Goal: Task Accomplishment & Management: Manage account settings

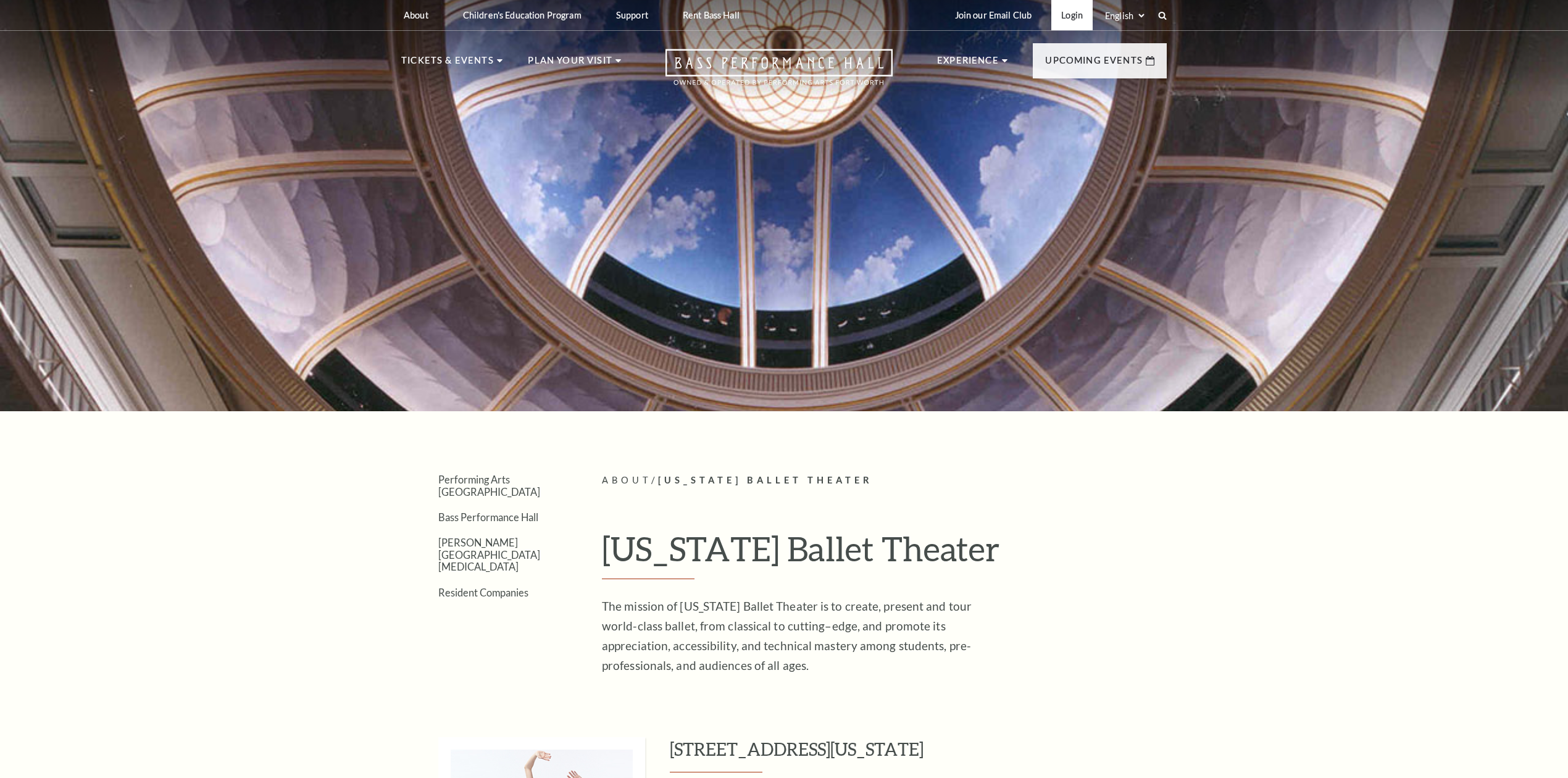
click at [1077, 6] on link "Login" at bounding box center [1072, 15] width 42 height 30
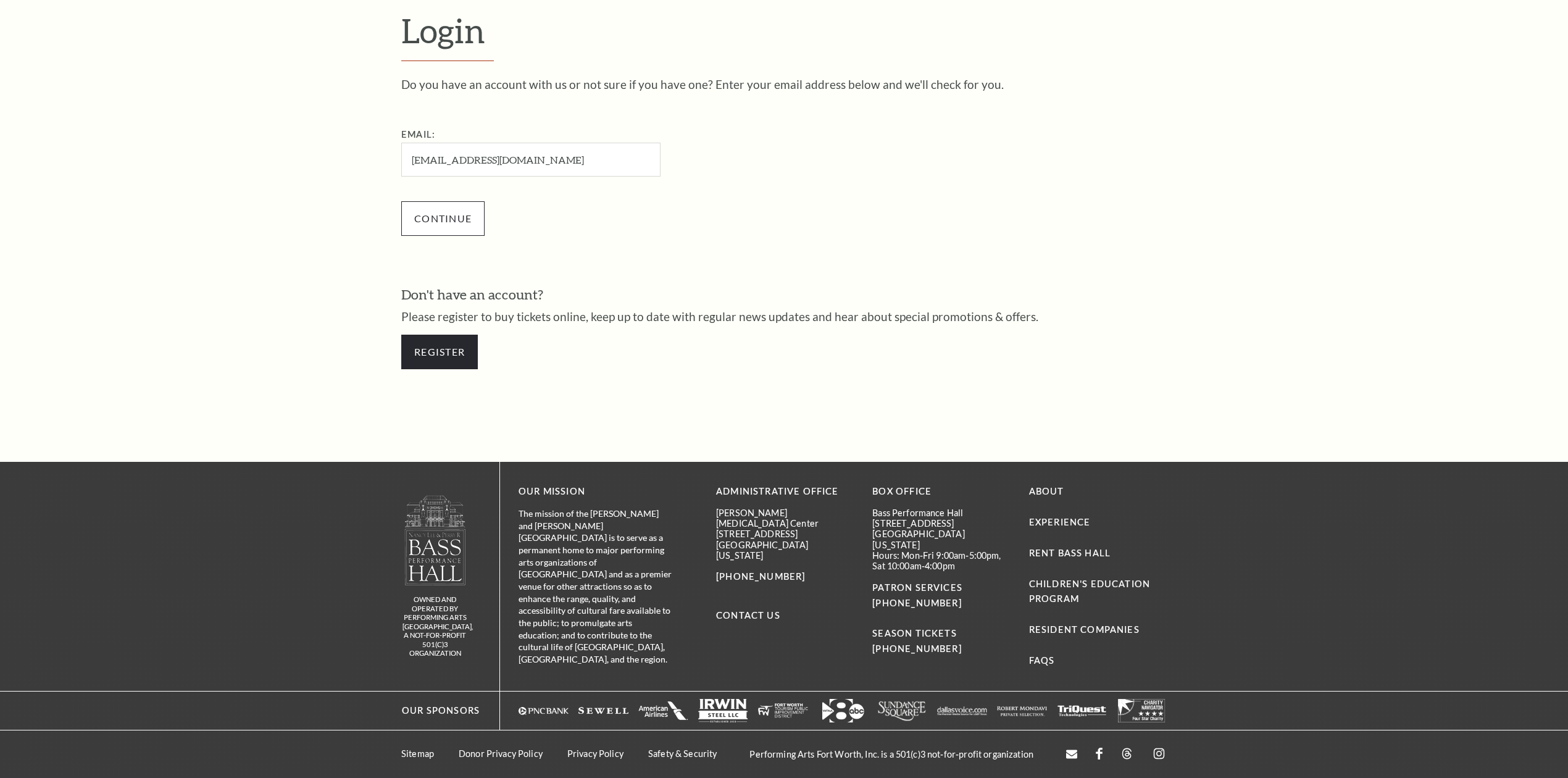
type input "[EMAIL_ADDRESS][DOMAIN_NAME]"
click at [443, 216] on input "Continue" at bounding box center [443, 219] width 84 height 34
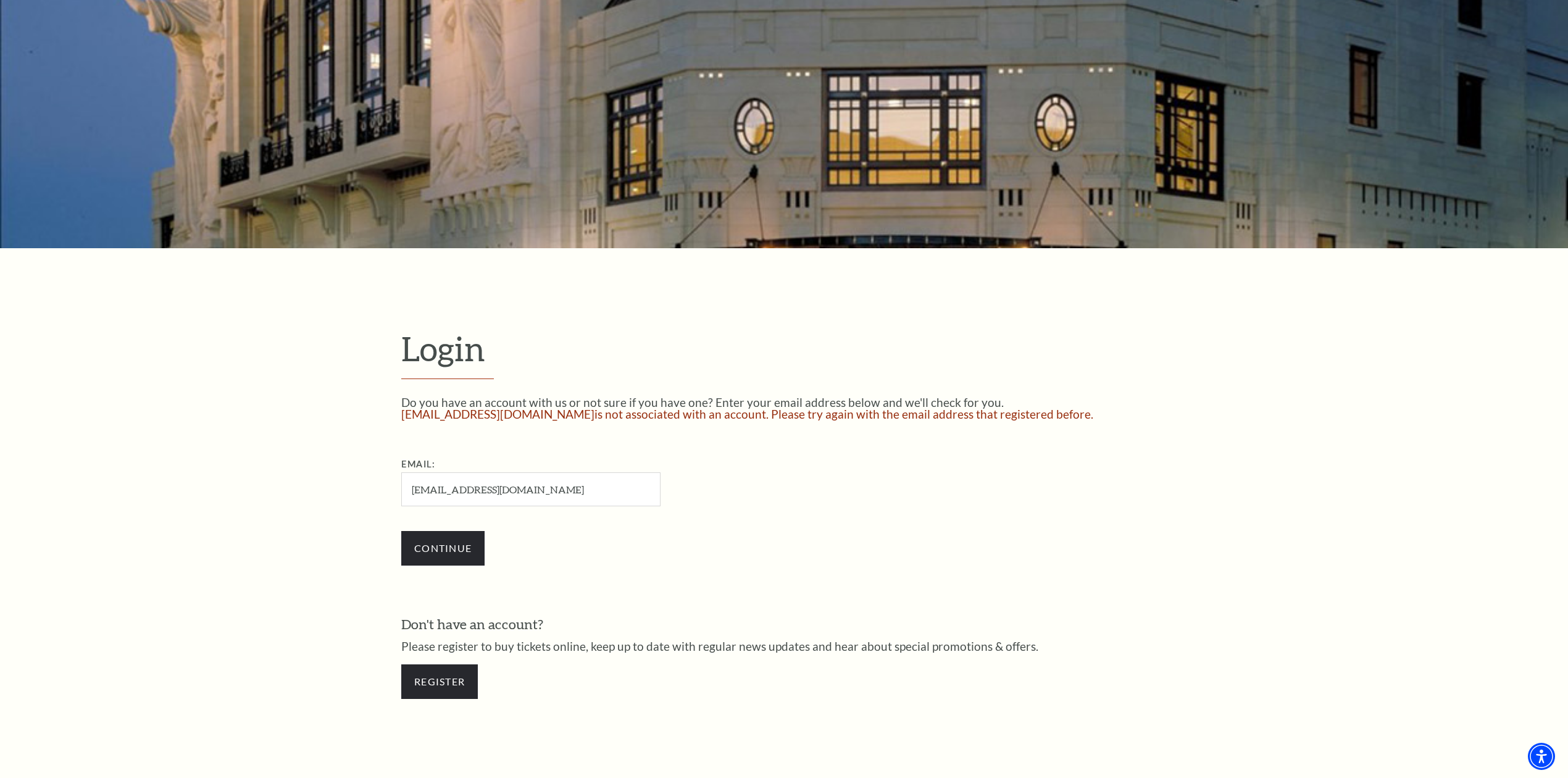
scroll to position [164, 0]
drag, startPoint x: 468, startPoint y: 546, endPoint x: 462, endPoint y: 552, distance: 8.5
click at [468, 547] on input "Continue" at bounding box center [443, 547] width 84 height 34
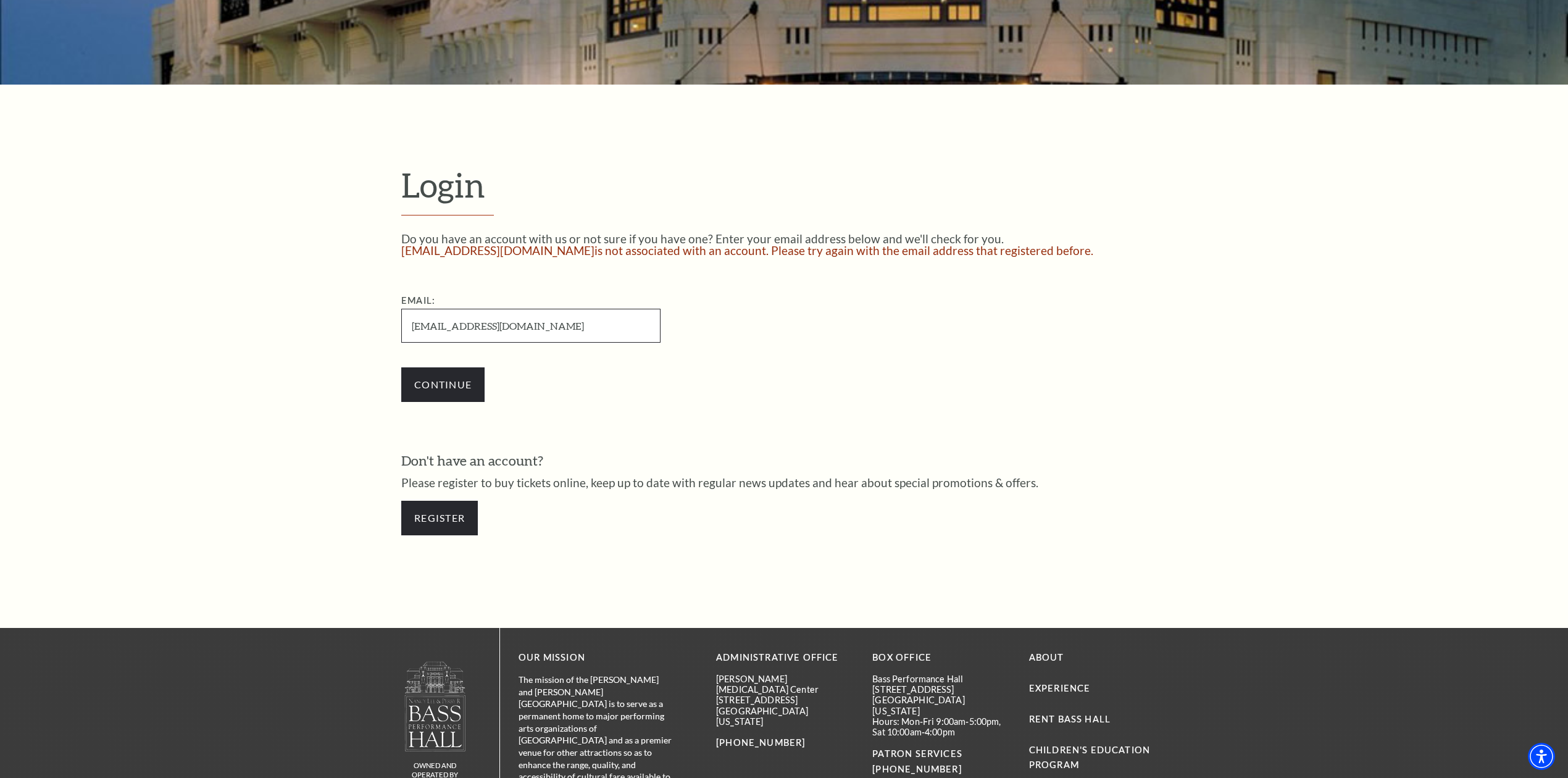
scroll to position [494, 0]
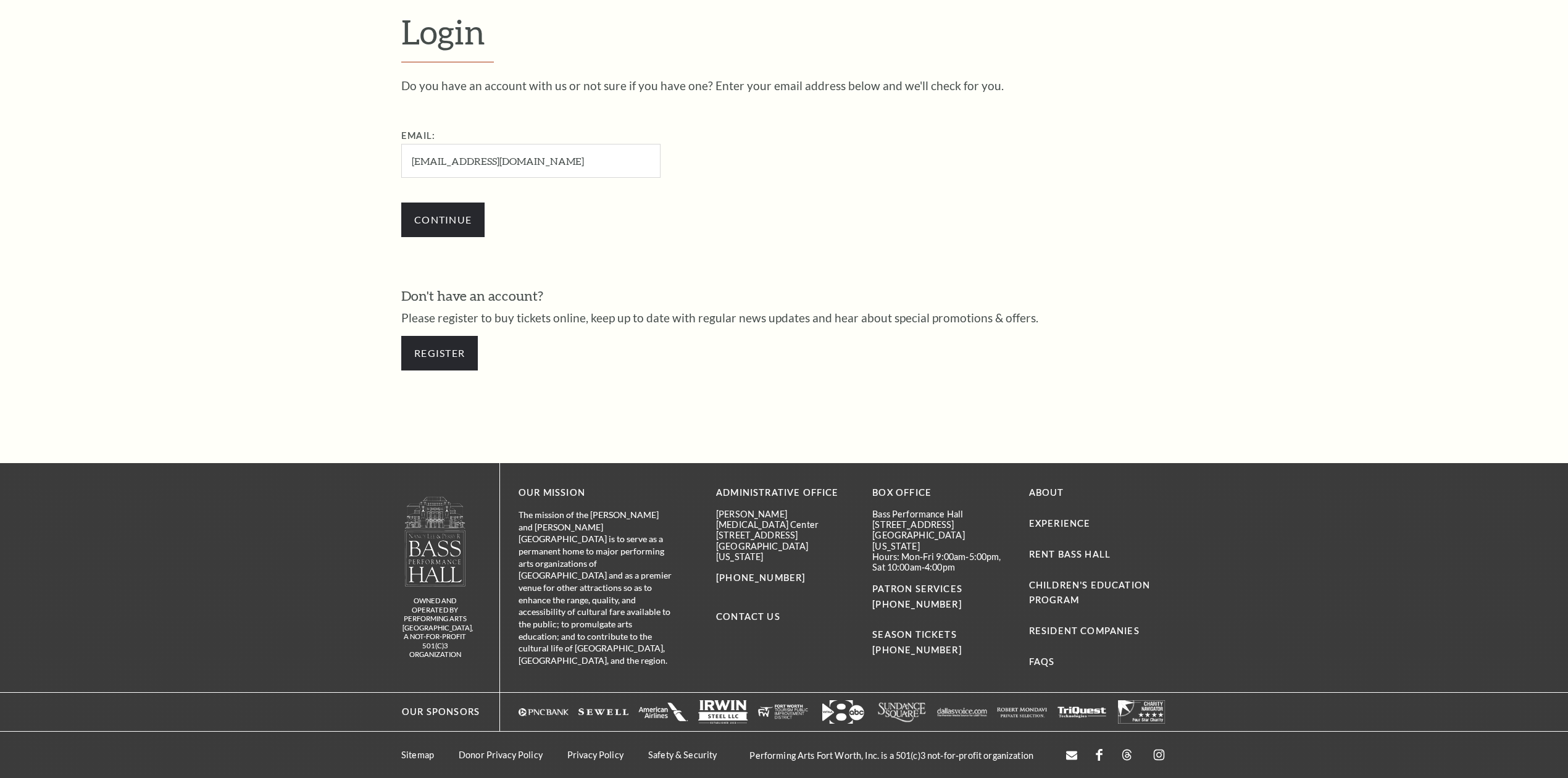
scroll to position [483, 0]
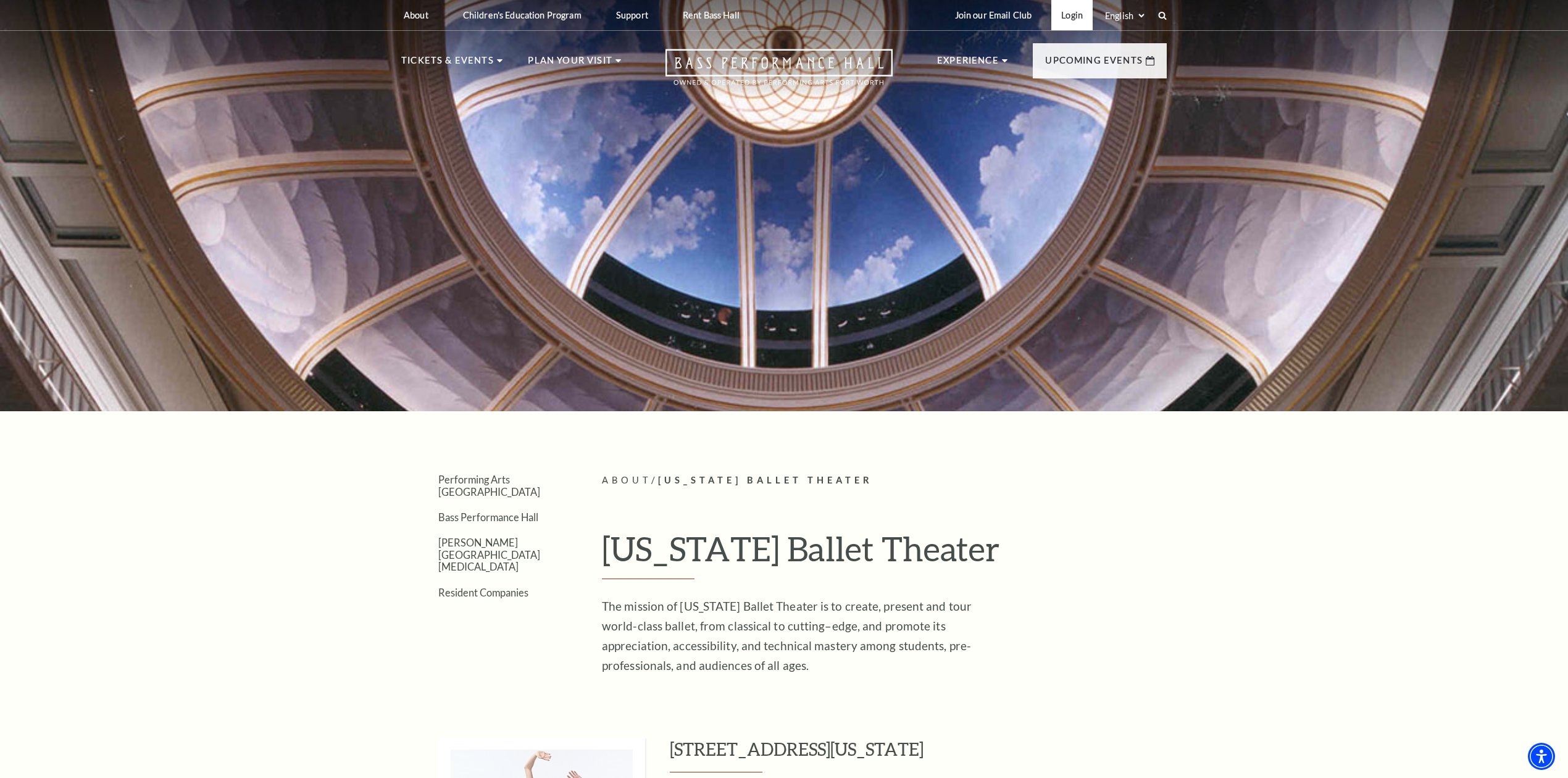
click at [1055, 18] on link "Login" at bounding box center [1072, 15] width 42 height 30
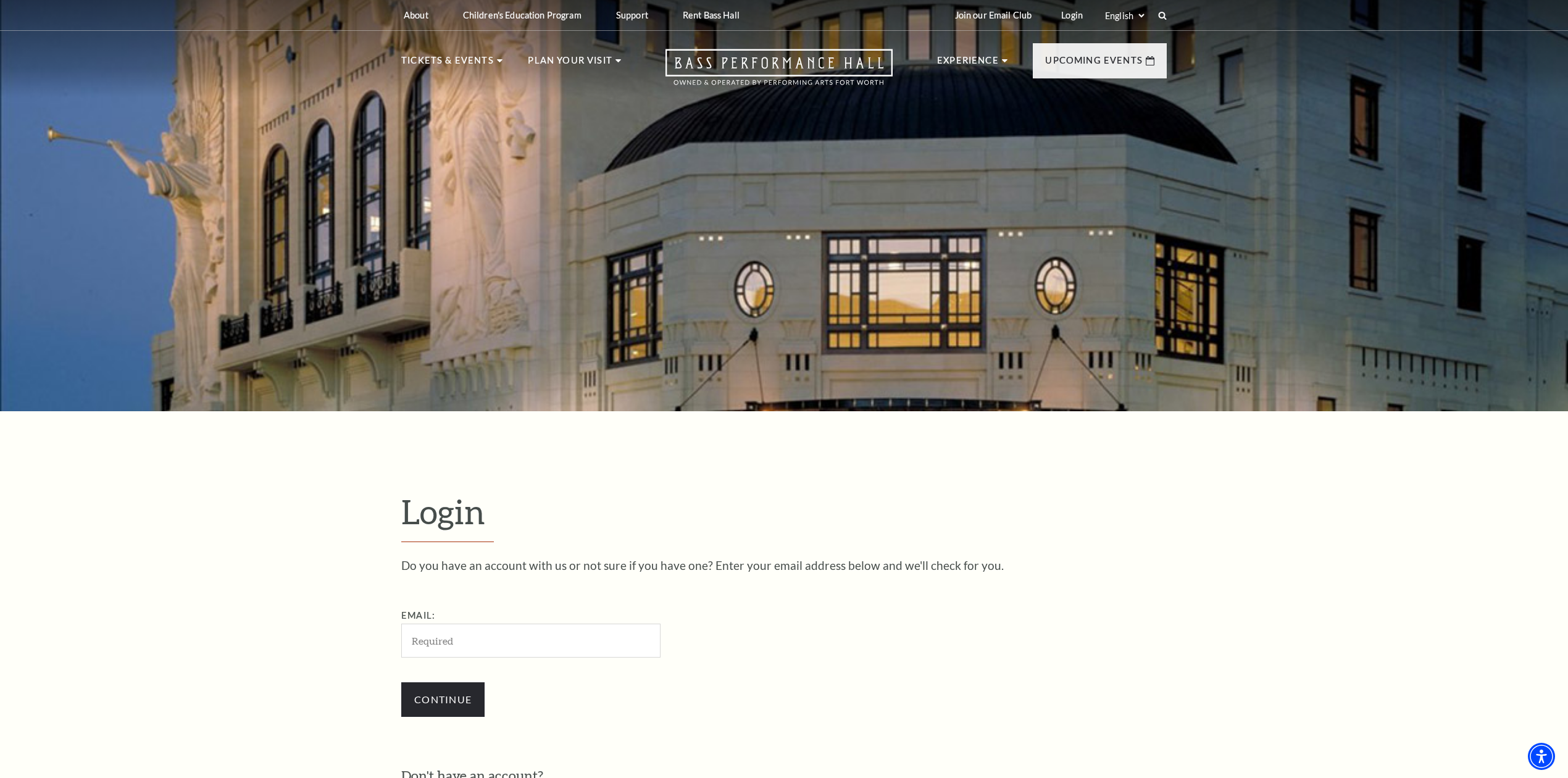
click at [522, 625] on input "Email:" at bounding box center [531, 640] width 260 height 34
type input "[EMAIL_ADDRESS][DOMAIN_NAME]"
click at [460, 687] on input "Continue" at bounding box center [443, 699] width 84 height 34
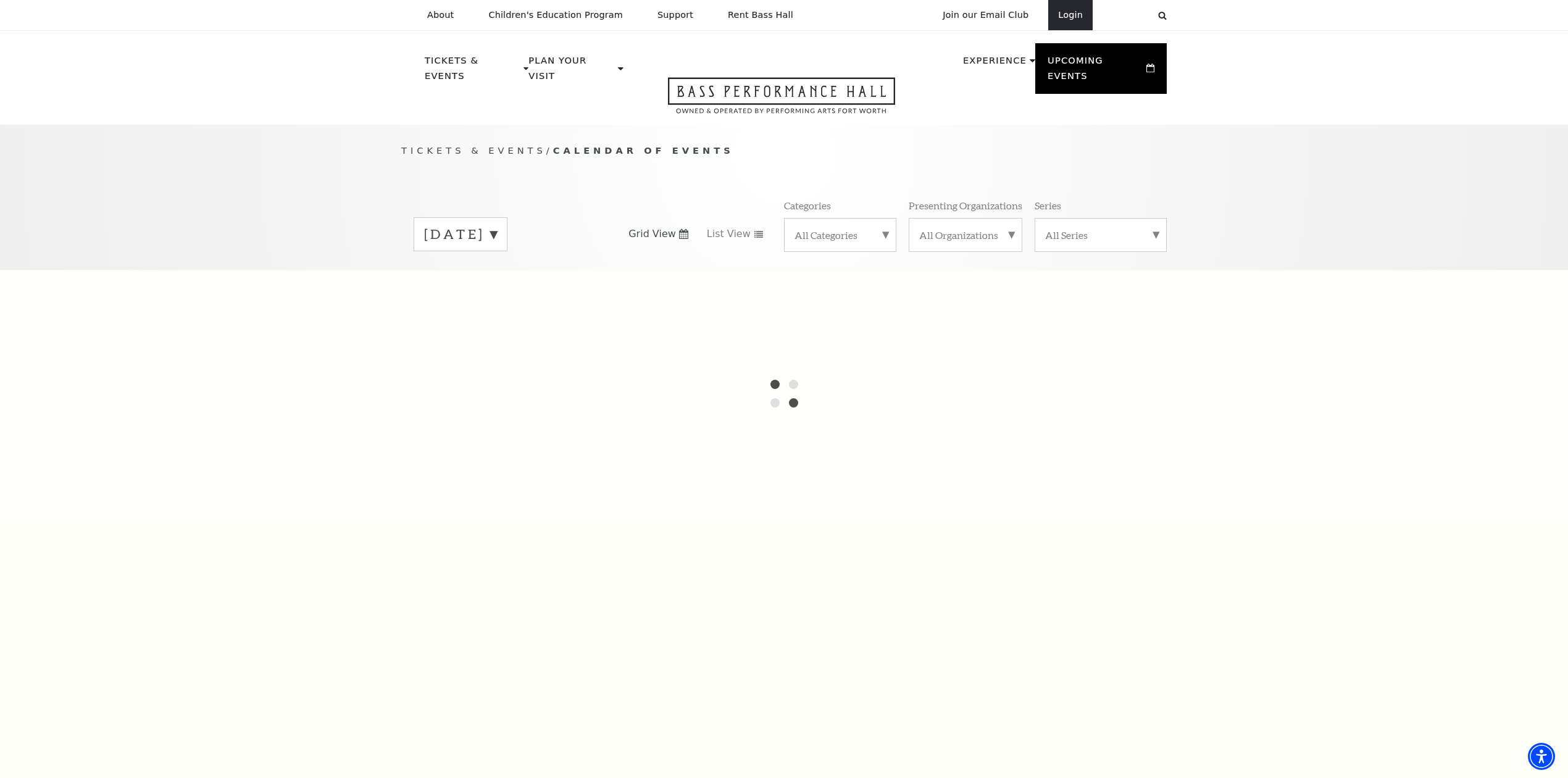
click at [1056, 18] on link "Login" at bounding box center [1070, 15] width 44 height 30
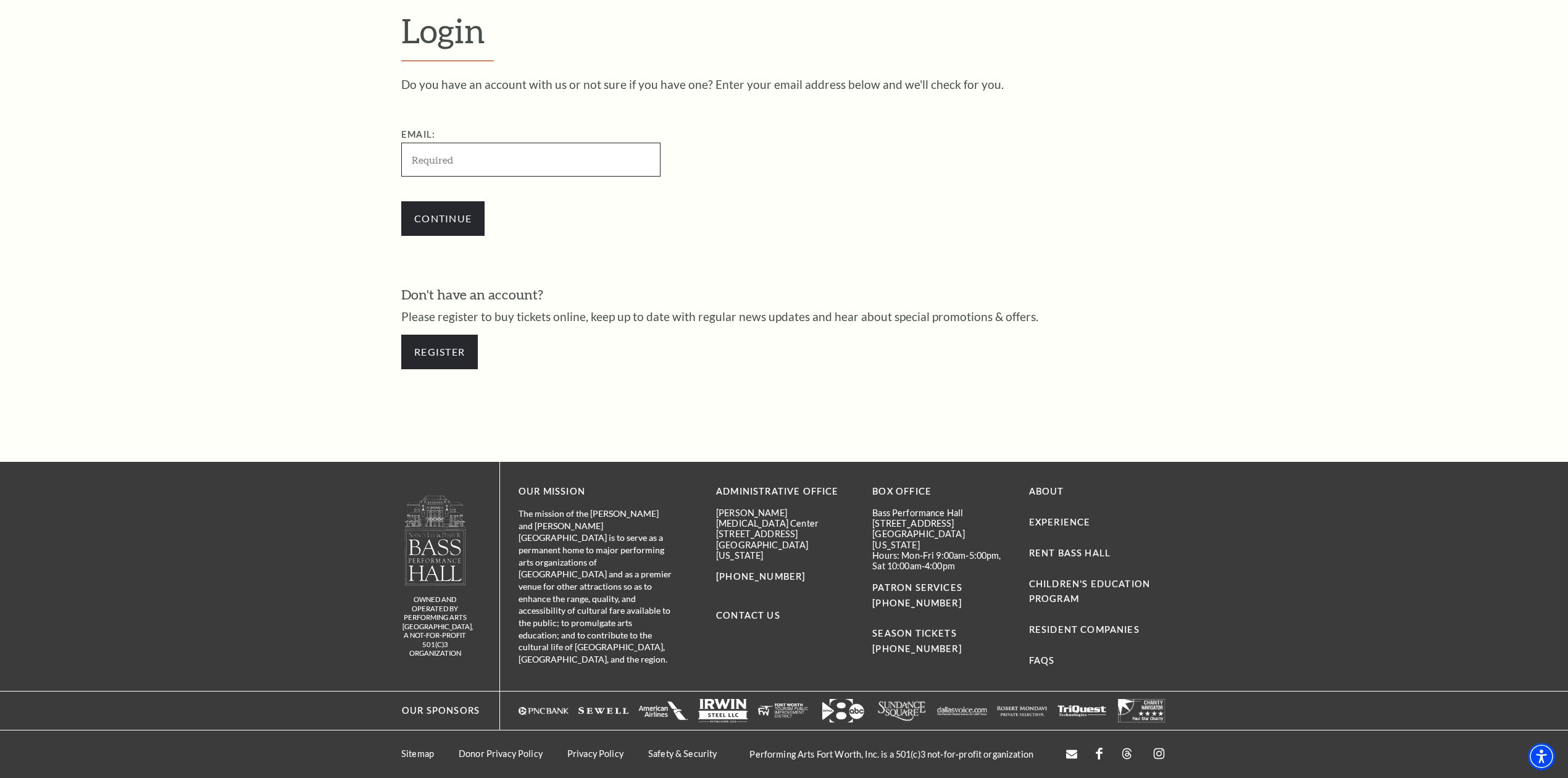
paste input "The Nutcracker Bass Performance Hall F"
click at [603, 157] on input "The Nutcracker Bass Performance Hall F" at bounding box center [531, 159] width 260 height 34
paste input "[EMAIL_ADDRESS][DOMAIN_NAME]"
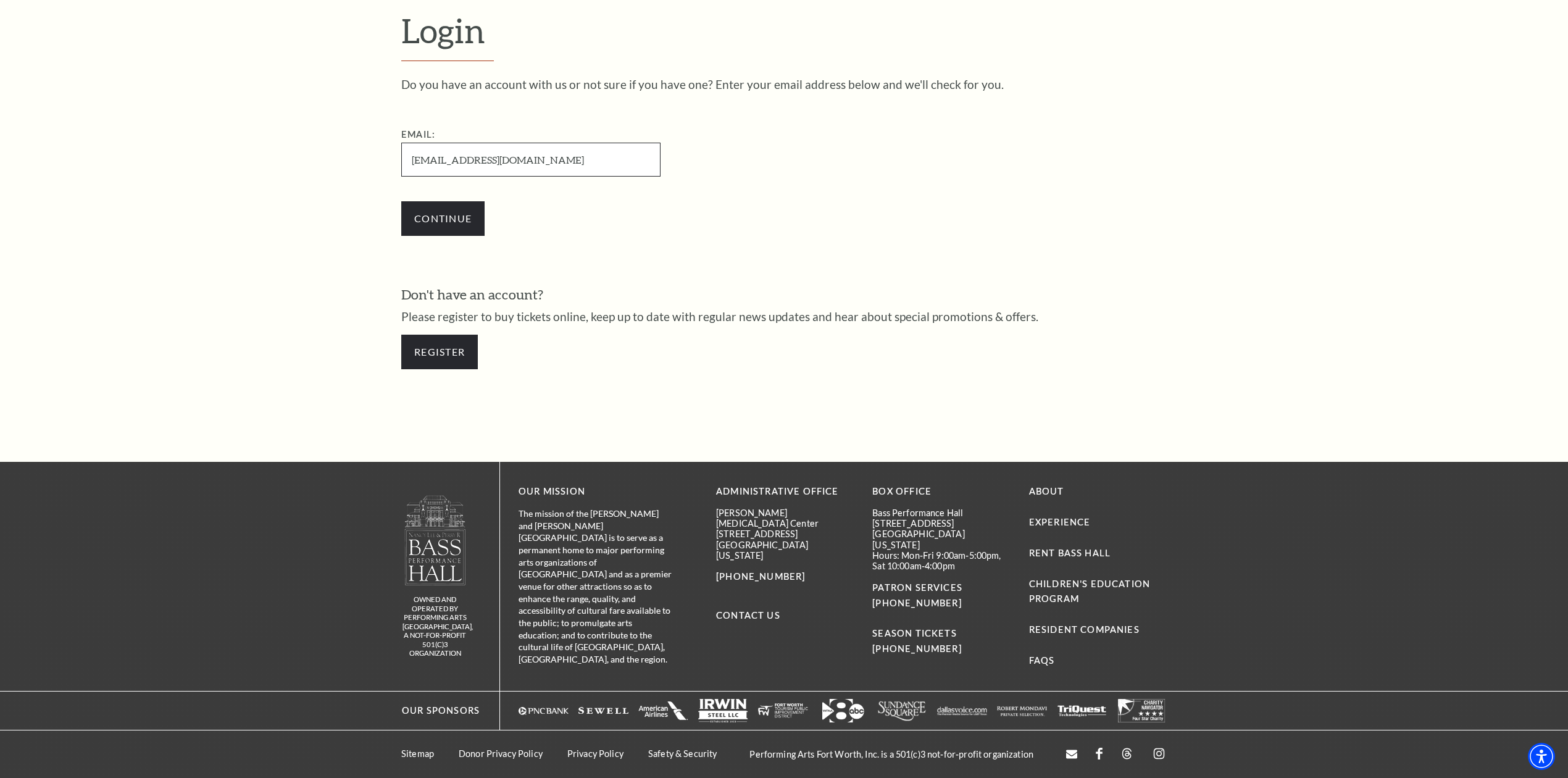
type input "[EMAIL_ADDRESS][DOMAIN_NAME]"
click at [401, 202] on input "Continue" at bounding box center [443, 219] width 84 height 34
